Goal: Check status: Check status

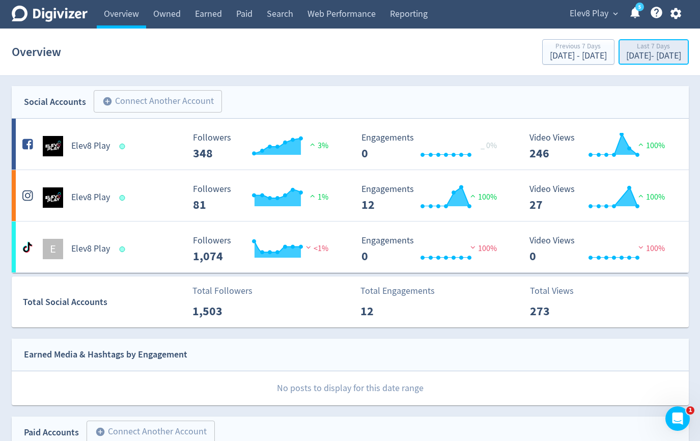
click at [626, 53] on div "[DATE] - [DATE]" at bounding box center [653, 55] width 55 height 9
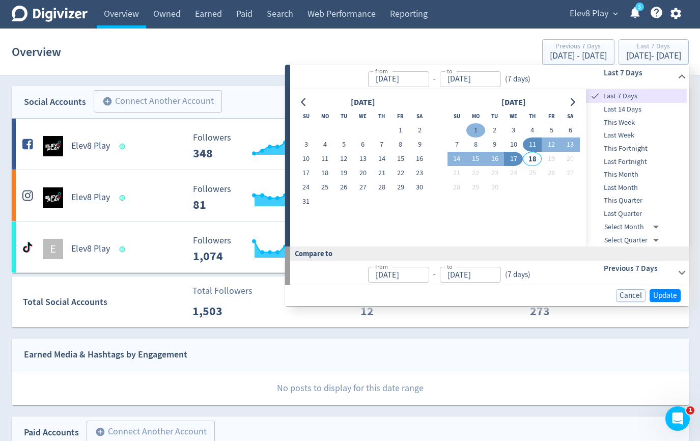
click at [472, 128] on button "1" at bounding box center [475, 130] width 19 height 14
type input "[DATE]"
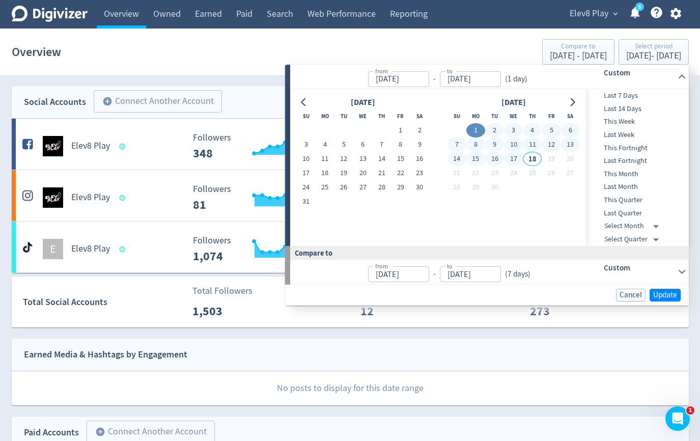
click at [517, 159] on button "17" at bounding box center [513, 159] width 19 height 14
type input "[DATE]"
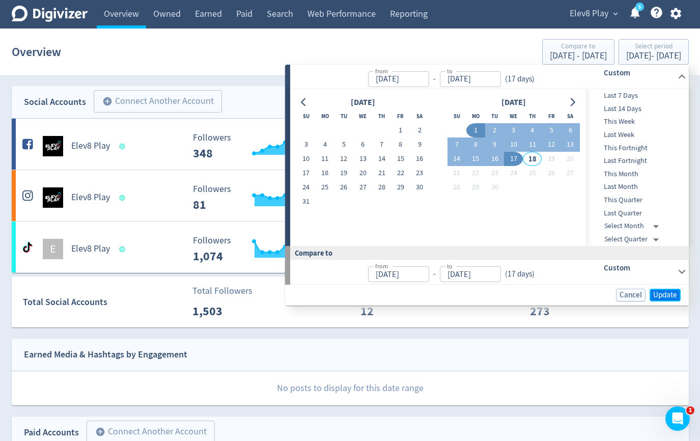
click at [665, 292] on span "Update" at bounding box center [665, 295] width 24 height 8
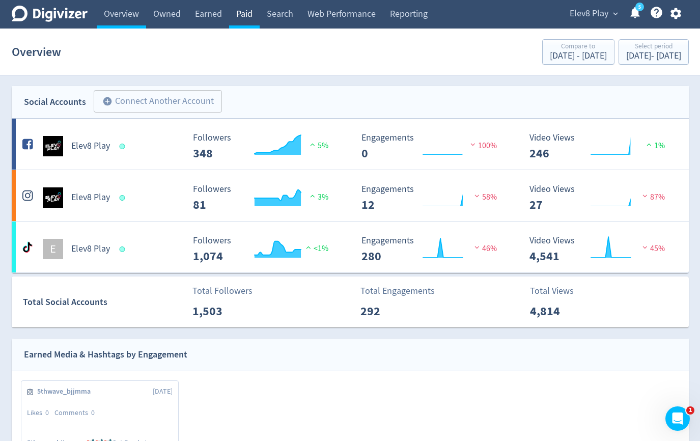
click at [249, 9] on link "Paid" at bounding box center [244, 14] width 31 height 29
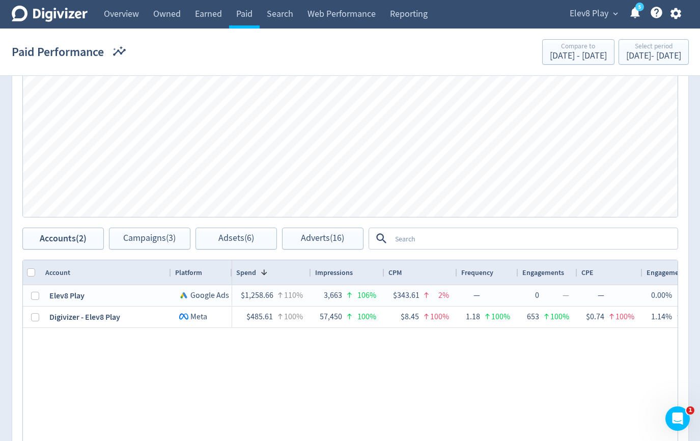
scroll to position [492, 0]
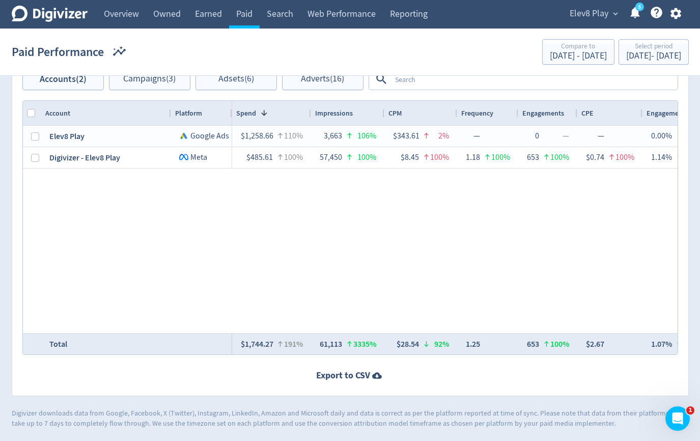
click at [488, 83] on textarea at bounding box center [534, 79] width 286 height 19
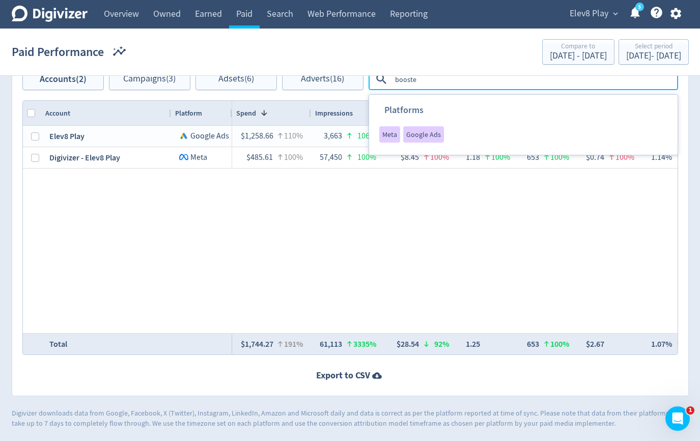
type textarea "boosted"
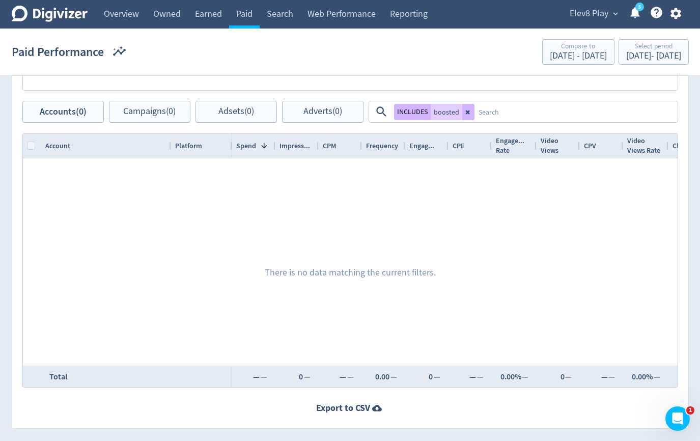
scroll to position [446, 0]
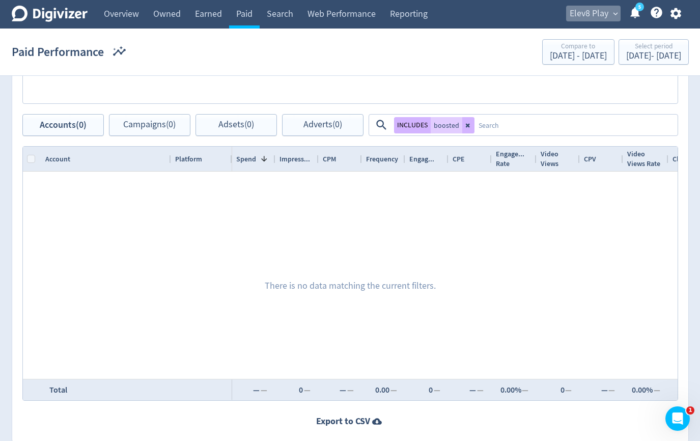
click at [590, 11] on span "Elev8 Play" at bounding box center [589, 14] width 39 height 16
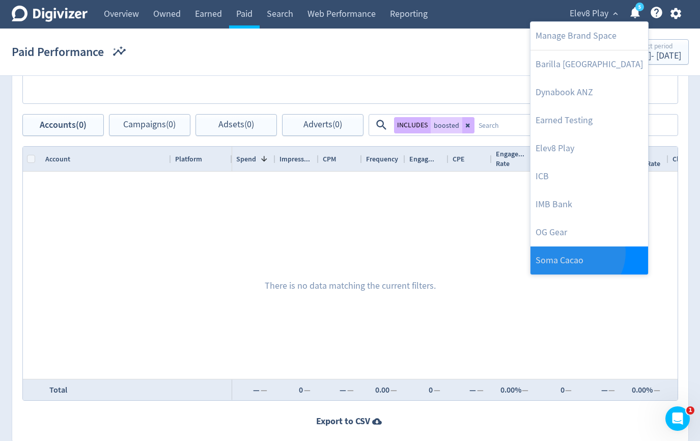
click at [574, 253] on link "Soma Cacao" at bounding box center [589, 260] width 118 height 28
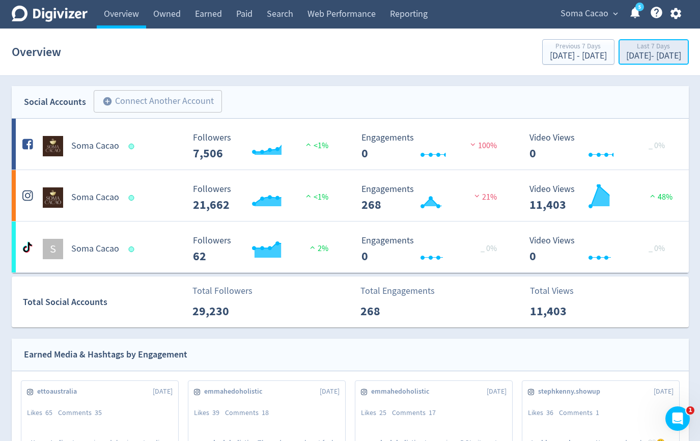
click at [624, 64] on button "Last 7 Days [DATE] - [DATE]" at bounding box center [654, 51] width 70 height 25
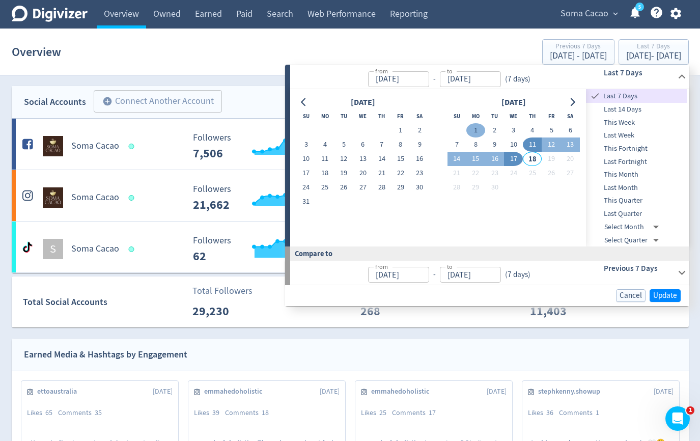
click at [475, 131] on button "1" at bounding box center [475, 130] width 19 height 14
type input "[DATE]"
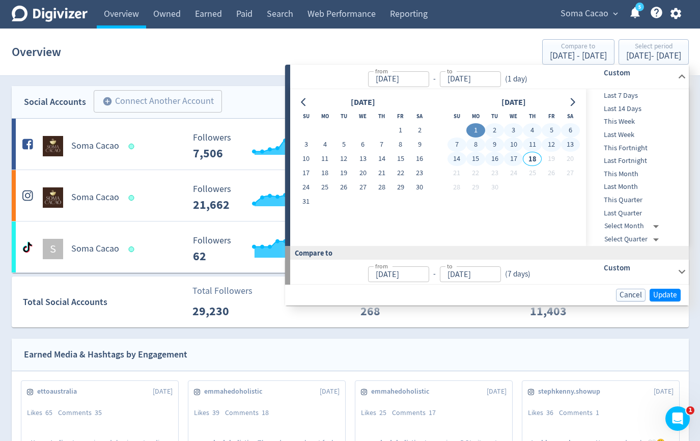
click at [511, 162] on button "17" at bounding box center [513, 159] width 19 height 14
type input "[DATE]"
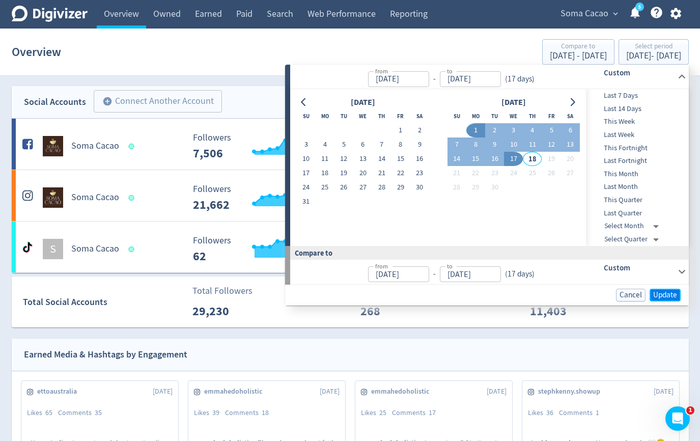
click at [654, 295] on span "Update" at bounding box center [665, 295] width 24 height 8
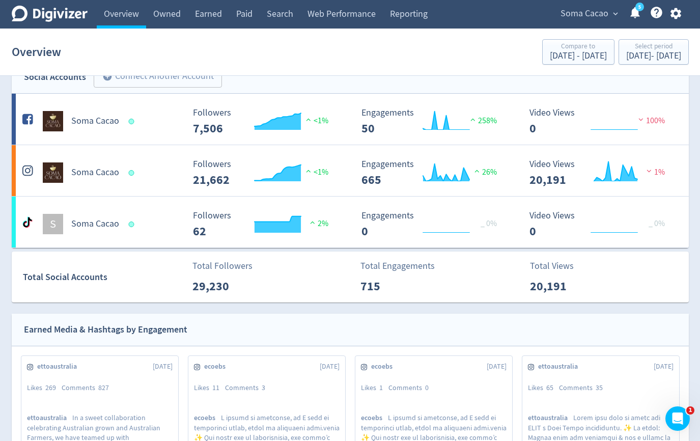
scroll to position [25, 0]
click at [241, 14] on link "Paid" at bounding box center [244, 14] width 31 height 29
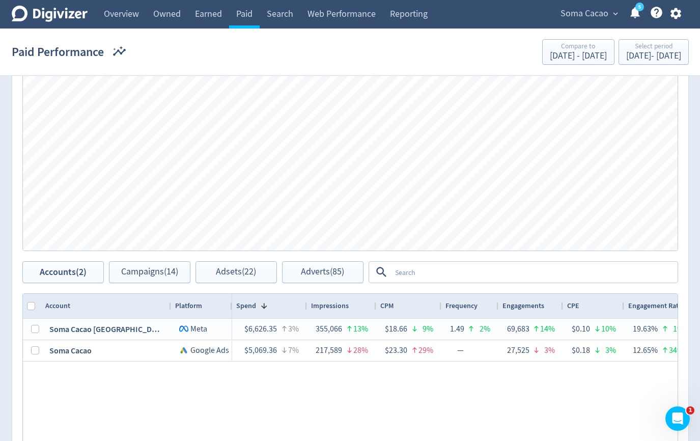
scroll to position [352, 0]
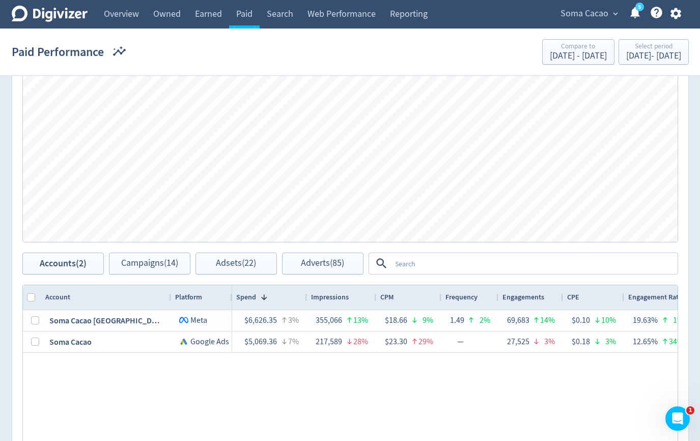
click at [519, 260] on textarea at bounding box center [534, 263] width 286 height 19
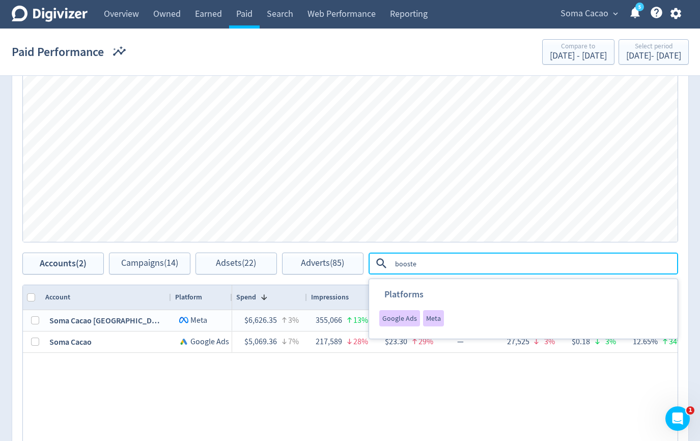
type textarea "boosted"
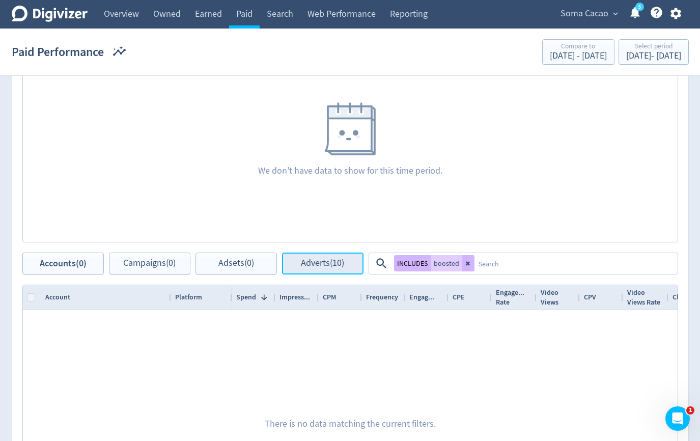
click at [325, 273] on button "Adverts (10)" at bounding box center [322, 264] width 81 height 22
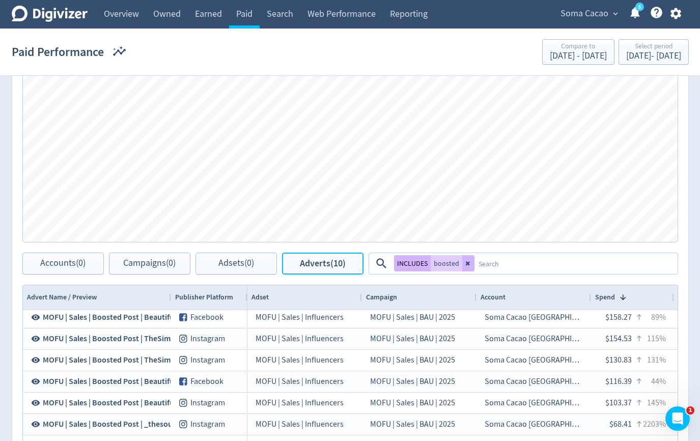
scroll to position [536, 0]
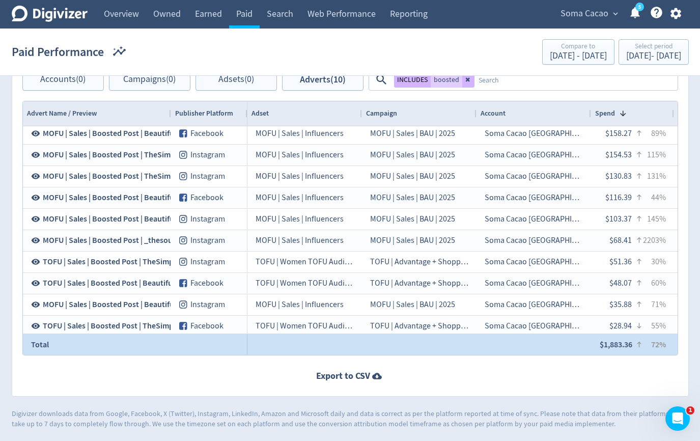
drag, startPoint x: 607, startPoint y: 344, endPoint x: 625, endPoint y: 346, distance: 17.9
click at [625, 346] on div "$1,883.36" at bounding box center [616, 344] width 33 height 20
drag, startPoint x: 629, startPoint y: 346, endPoint x: 577, endPoint y: 346, distance: 51.9
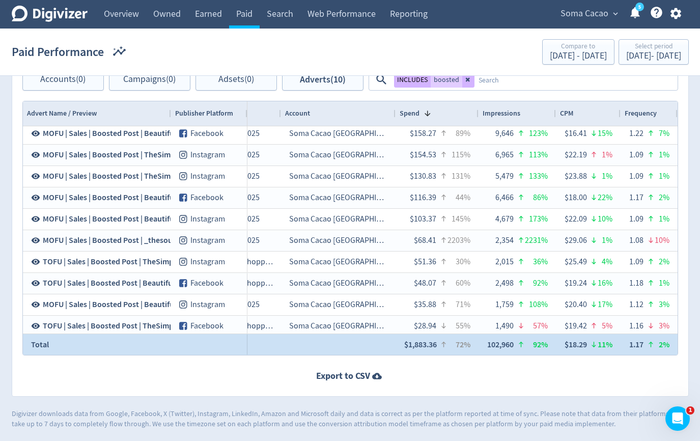
scroll to position [0, 0]
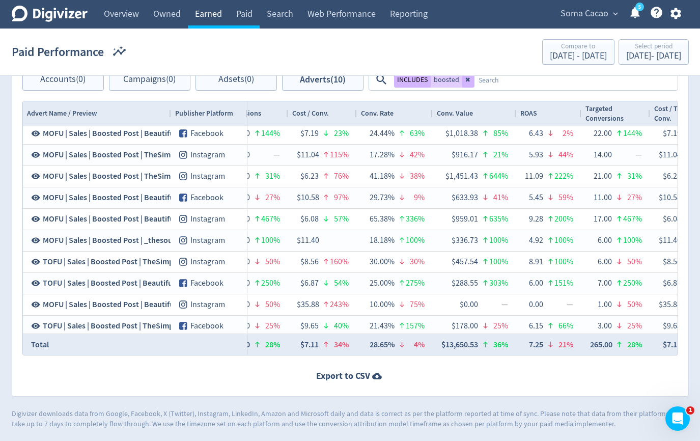
click at [216, 17] on link "Earned" at bounding box center [208, 14] width 41 height 29
